Goal: Transaction & Acquisition: Subscribe to service/newsletter

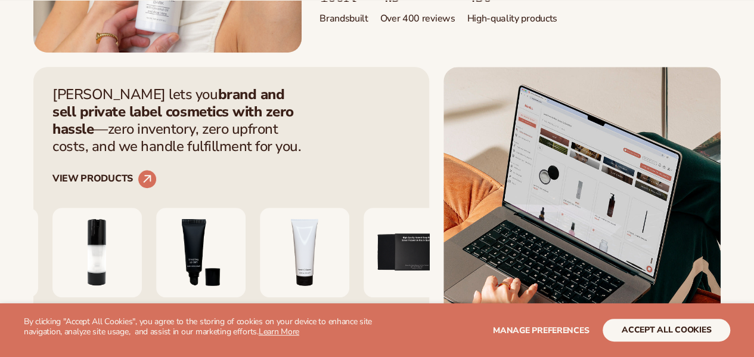
scroll to position [596, 0]
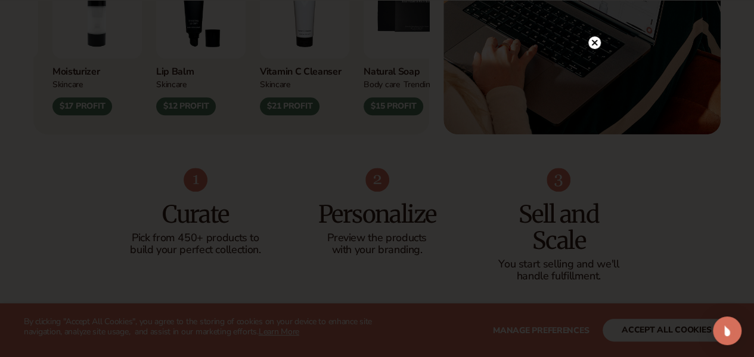
click at [589, 38] on icon at bounding box center [595, 42] width 13 height 13
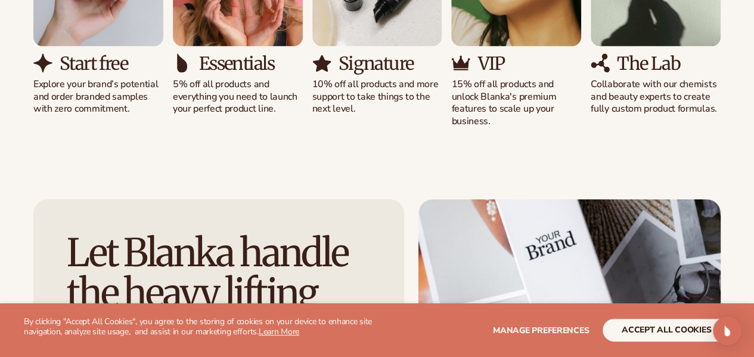
scroll to position [1193, 0]
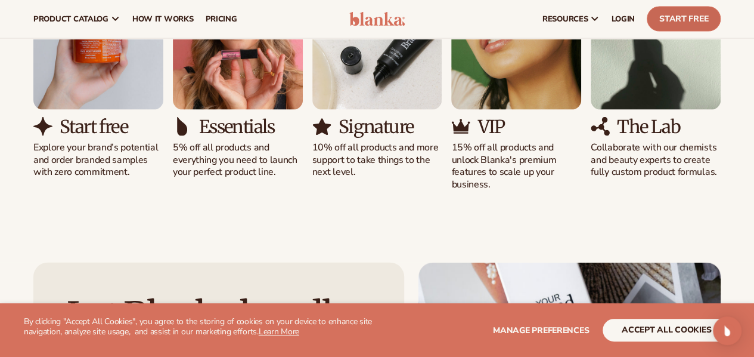
click at [666, 20] on link "Start Free" at bounding box center [684, 19] width 74 height 25
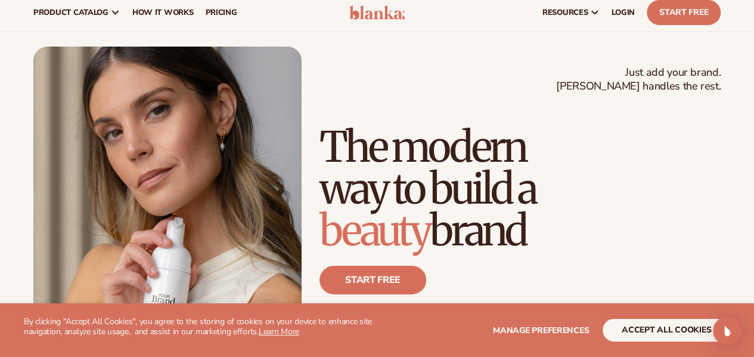
scroll to position [0, 0]
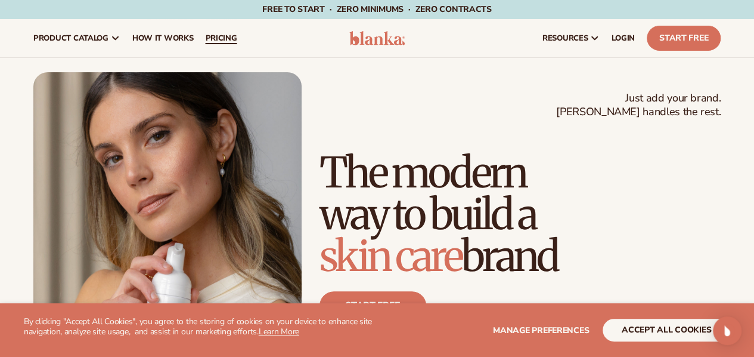
click at [219, 39] on span "pricing" at bounding box center [221, 38] width 32 height 10
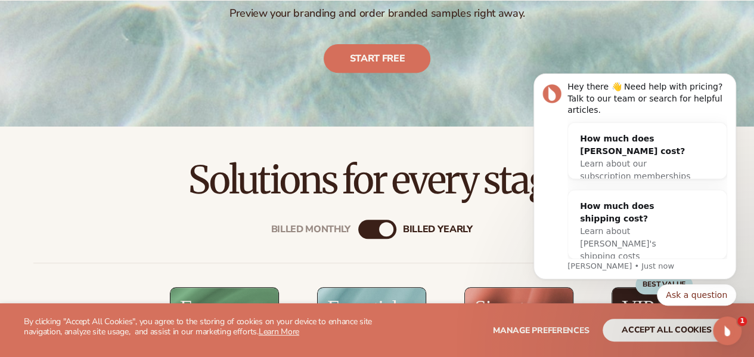
scroll to position [252, 0]
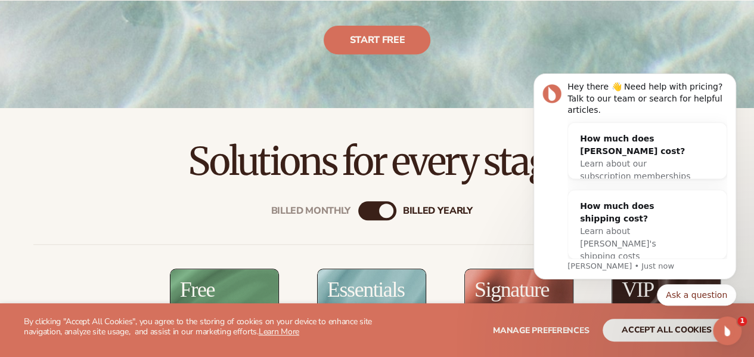
click at [374, 212] on div "Billed Monthly billed Yearly" at bounding box center [377, 210] width 38 height 19
click at [388, 207] on div "billed Yearly" at bounding box center [386, 210] width 14 height 14
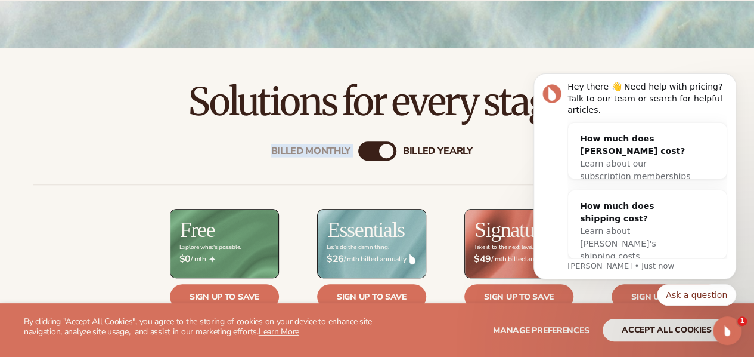
drag, startPoint x: 388, startPoint y: 151, endPoint x: 342, endPoint y: 156, distance: 45.6
click at [390, 146] on div "billed Yearly" at bounding box center [386, 151] width 14 height 14
click at [731, 85] on button "Dismiss notification" at bounding box center [733, 77] width 16 height 16
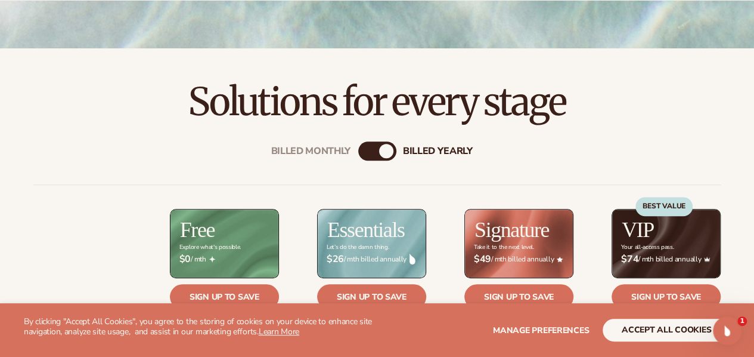
click at [389, 145] on div "billed Yearly" at bounding box center [386, 151] width 14 height 14
click at [383, 155] on div "billed Yearly" at bounding box center [386, 151] width 14 height 14
click at [376, 154] on div "Billed Monthly billed Yearly" at bounding box center [377, 150] width 38 height 19
